Goal: Task Accomplishment & Management: Manage account settings

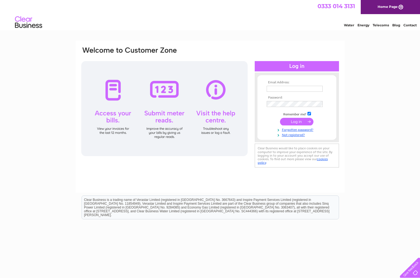
click at [292, 90] on input "text" at bounding box center [294, 89] width 56 height 6
type input "[PERSON_NAME][EMAIL_ADDRESS][DOMAIN_NAME]"
click at [299, 124] on input "submit" at bounding box center [296, 122] width 33 height 8
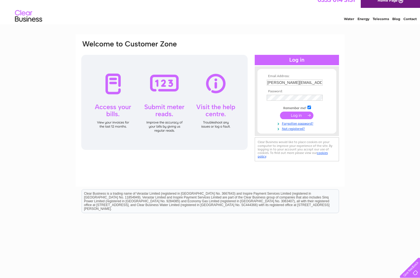
scroll to position [11, 0]
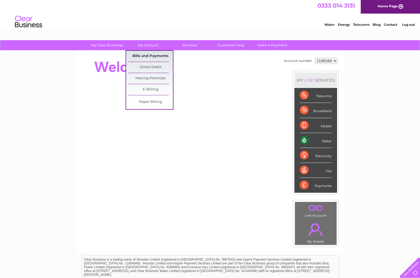
click at [142, 54] on link "Bills and Payments" at bounding box center [150, 56] width 45 height 11
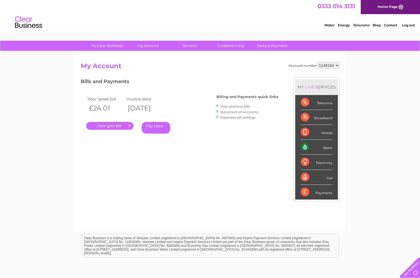
click at [113, 126] on link "." at bounding box center [109, 126] width 47 height 8
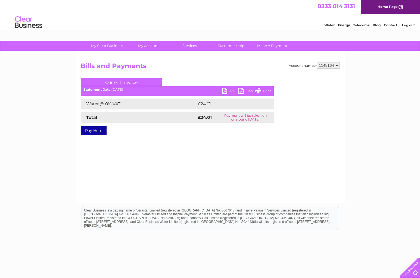
click at [226, 92] on link "PDF" at bounding box center [230, 92] width 16 height 8
